Goal: Transaction & Acquisition: Purchase product/service

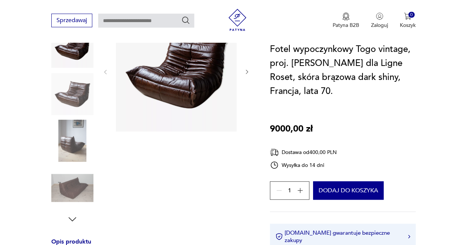
scroll to position [116, 0]
click at [72, 93] on img at bounding box center [72, 94] width 42 height 42
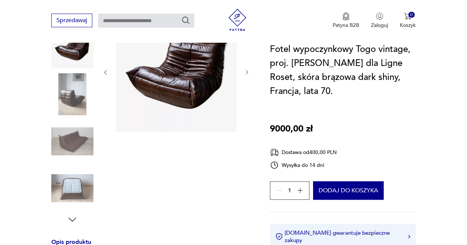
click at [80, 134] on img at bounding box center [72, 141] width 42 height 42
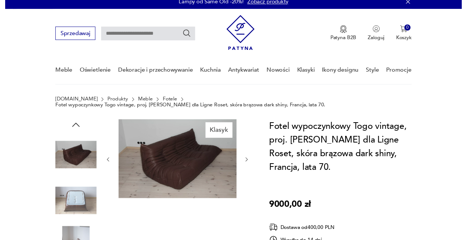
scroll to position [0, 0]
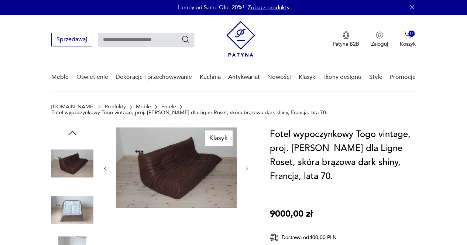
click at [136, 36] on input "text" at bounding box center [146, 40] width 96 height 14
type input "****"
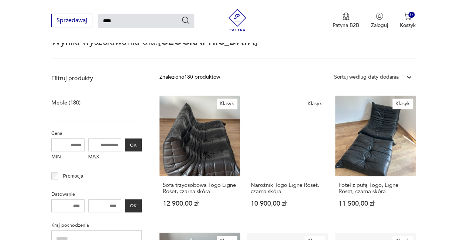
scroll to position [69, 0]
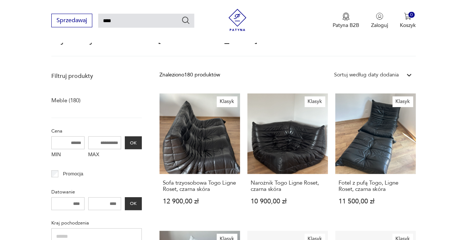
click at [390, 75] on div "Sortuj według daty dodania" at bounding box center [366, 75] width 65 height 8
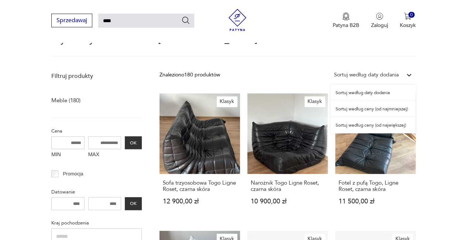
click at [405, 108] on div "Sortuj według ceny (od najmniejszej)" at bounding box center [372, 109] width 85 height 16
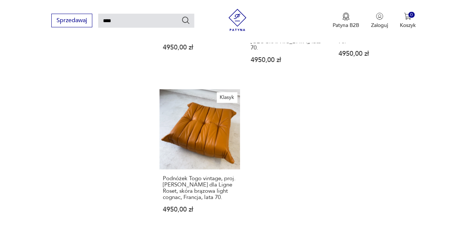
scroll to position [876, 0]
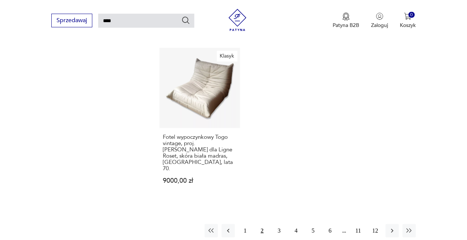
scroll to position [918, 0]
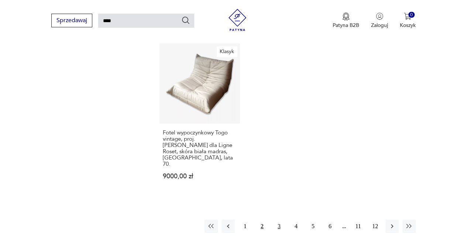
click at [279, 220] on button "3" at bounding box center [278, 226] width 13 height 13
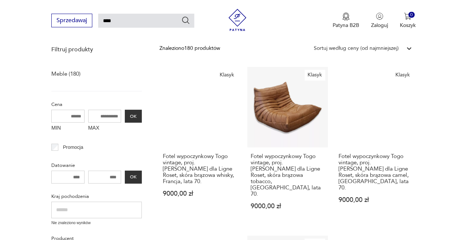
scroll to position [96, 0]
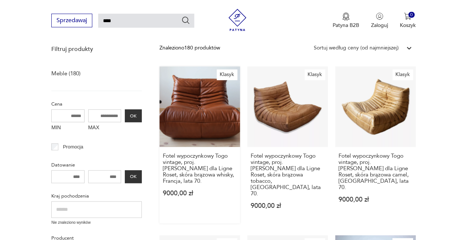
click at [212, 112] on link "Klasyk Fotel wypoczynkowy Togo vintage, proj. M. Ducaroy dla Ligne Roset, skóra…" at bounding box center [199, 144] width 80 height 157
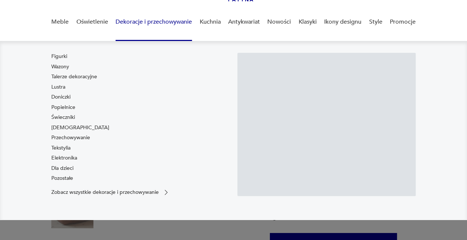
scroll to position [62, 0]
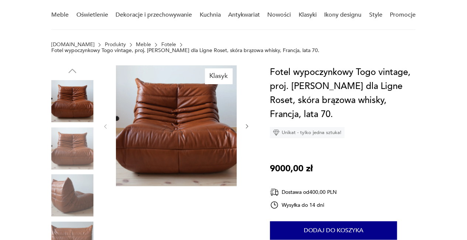
click at [246, 127] on icon "button" at bounding box center [247, 126] width 6 height 6
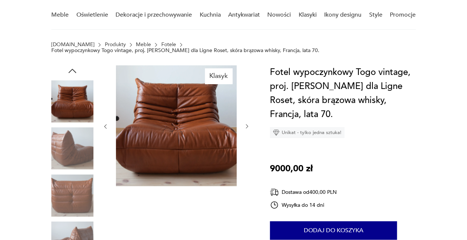
click at [246, 127] on icon "button" at bounding box center [247, 126] width 6 height 6
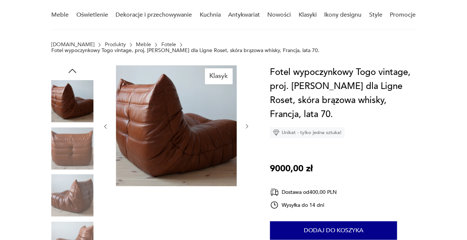
click at [246, 127] on icon "button" at bounding box center [247, 126] width 6 height 6
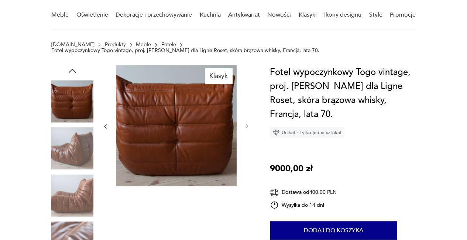
click at [246, 127] on icon "button" at bounding box center [247, 126] width 6 height 6
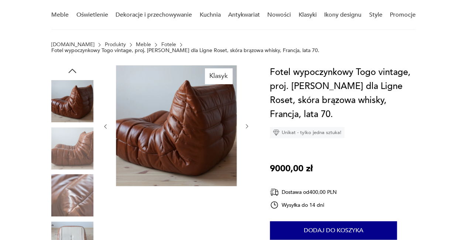
click at [246, 127] on icon "button" at bounding box center [247, 126] width 6 height 6
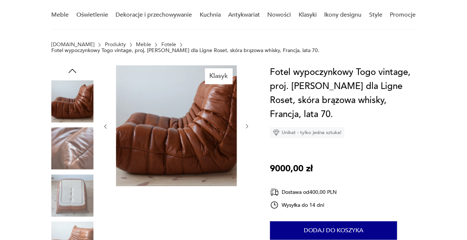
click at [246, 127] on icon "button" at bounding box center [247, 126] width 6 height 6
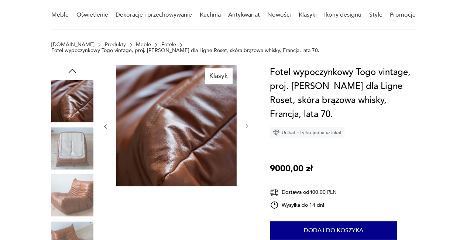
click at [246, 127] on icon "button" at bounding box center [247, 126] width 6 height 6
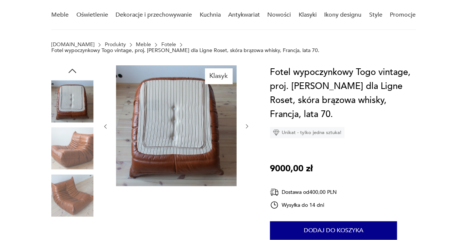
click at [246, 127] on icon "button" at bounding box center [247, 126] width 6 height 6
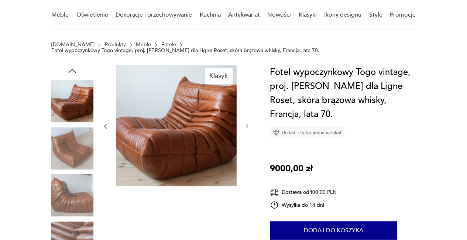
click at [246, 127] on icon "button" at bounding box center [247, 126] width 6 height 6
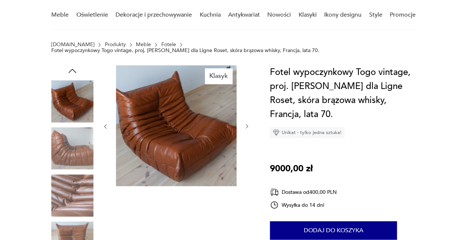
click at [246, 127] on icon "button" at bounding box center [247, 126] width 6 height 6
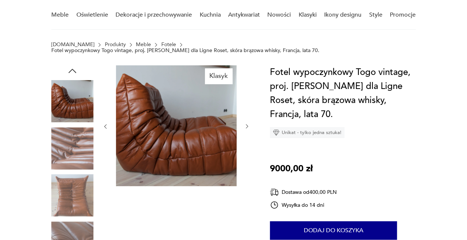
click at [246, 127] on icon "button" at bounding box center [247, 126] width 6 height 6
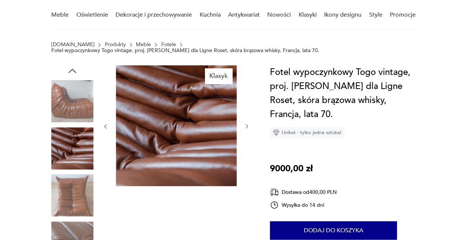
click at [246, 127] on icon "button" at bounding box center [247, 126] width 6 height 6
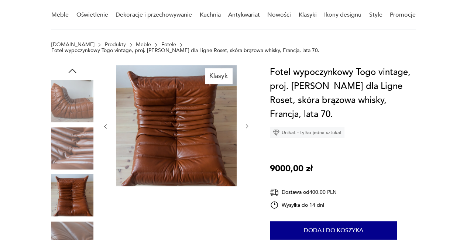
click at [246, 127] on icon "button" at bounding box center [247, 126] width 6 height 6
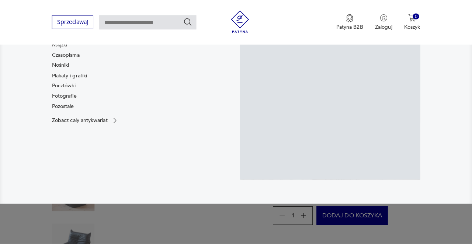
scroll to position [70, 0]
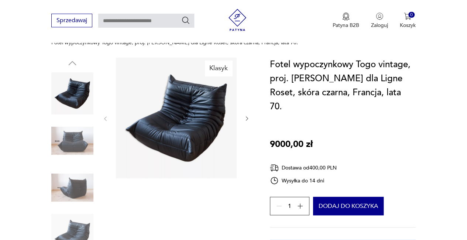
click at [79, 137] on img at bounding box center [72, 141] width 42 height 42
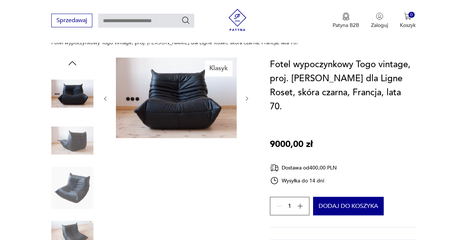
click at [78, 177] on img at bounding box center [72, 187] width 42 height 42
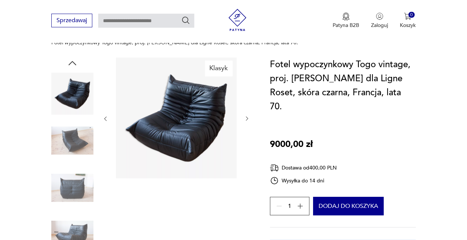
click at [75, 226] on img at bounding box center [72, 235] width 42 height 42
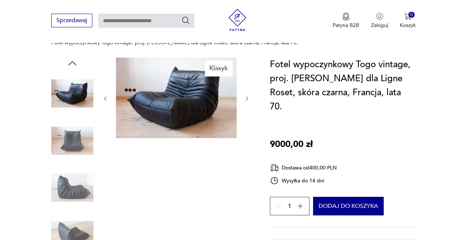
click at [186, 99] on img at bounding box center [176, 98] width 121 height 80
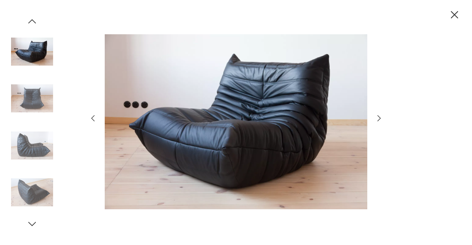
click at [383, 118] on icon "button" at bounding box center [379, 118] width 9 height 9
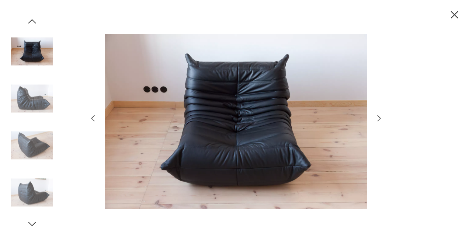
click at [383, 118] on icon "button" at bounding box center [379, 118] width 9 height 9
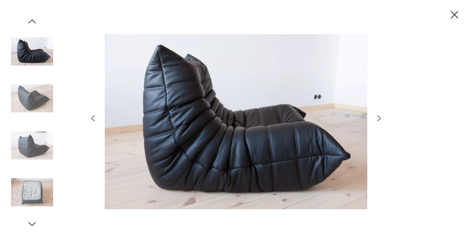
click at [383, 118] on icon "button" at bounding box center [379, 118] width 9 height 9
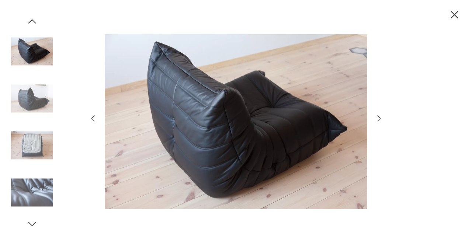
click at [383, 118] on icon "button" at bounding box center [379, 118] width 9 height 9
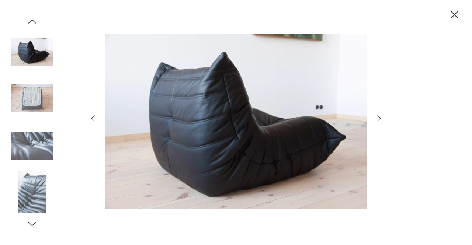
click at [383, 118] on icon "button" at bounding box center [379, 118] width 9 height 9
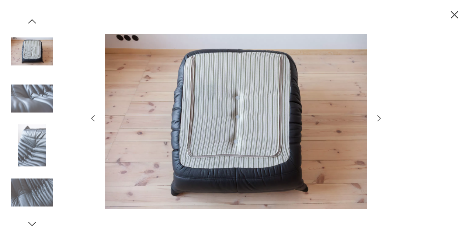
click at [383, 118] on icon "button" at bounding box center [379, 118] width 9 height 9
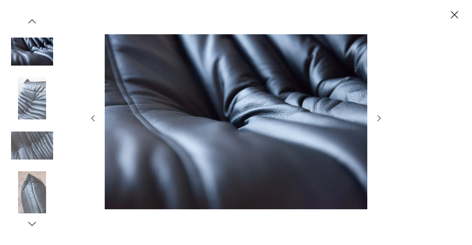
click at [383, 118] on icon "button" at bounding box center [379, 118] width 9 height 9
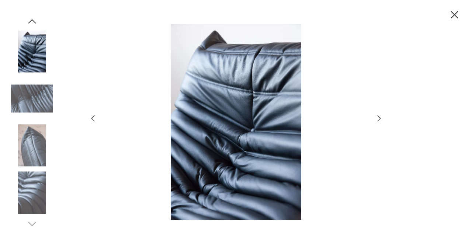
click at [383, 118] on icon "button" at bounding box center [379, 118] width 9 height 9
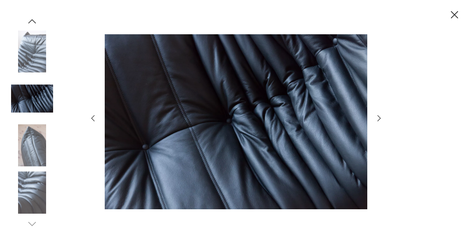
click at [383, 118] on icon "button" at bounding box center [379, 118] width 9 height 9
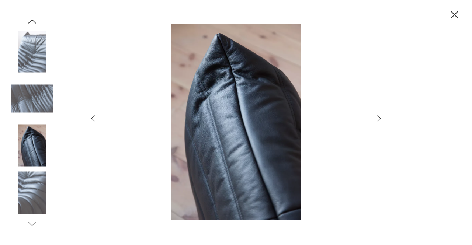
click at [383, 118] on icon "button" at bounding box center [379, 118] width 9 height 9
